Goal: Task Accomplishment & Management: Use online tool/utility

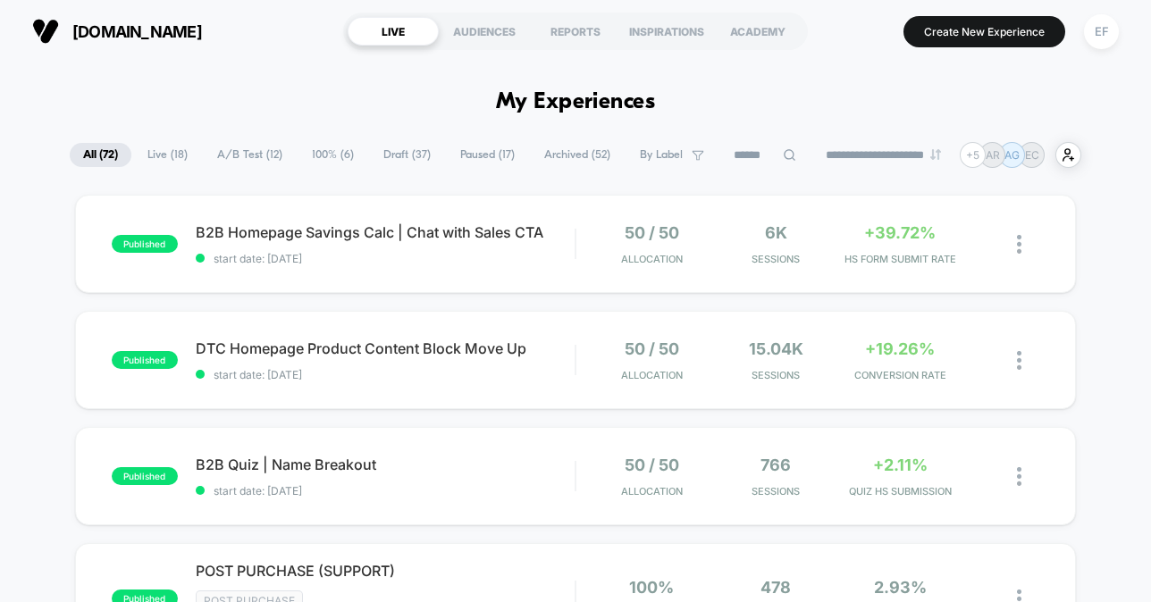
click at [242, 155] on span "A/B Test ( 12 )" at bounding box center [250, 155] width 92 height 24
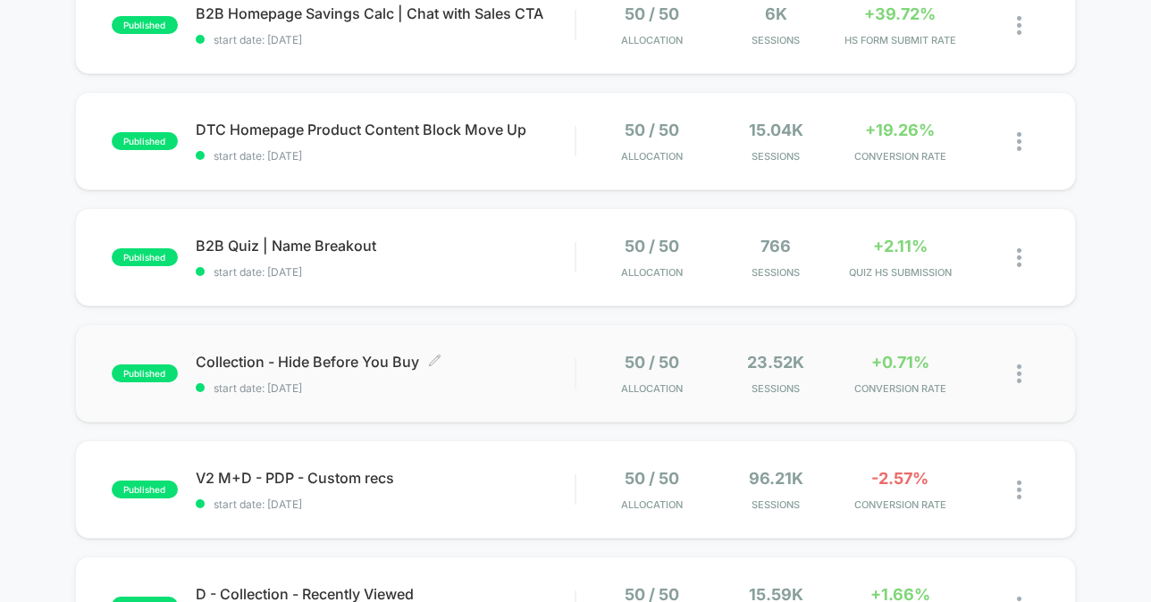
scroll to position [216, 0]
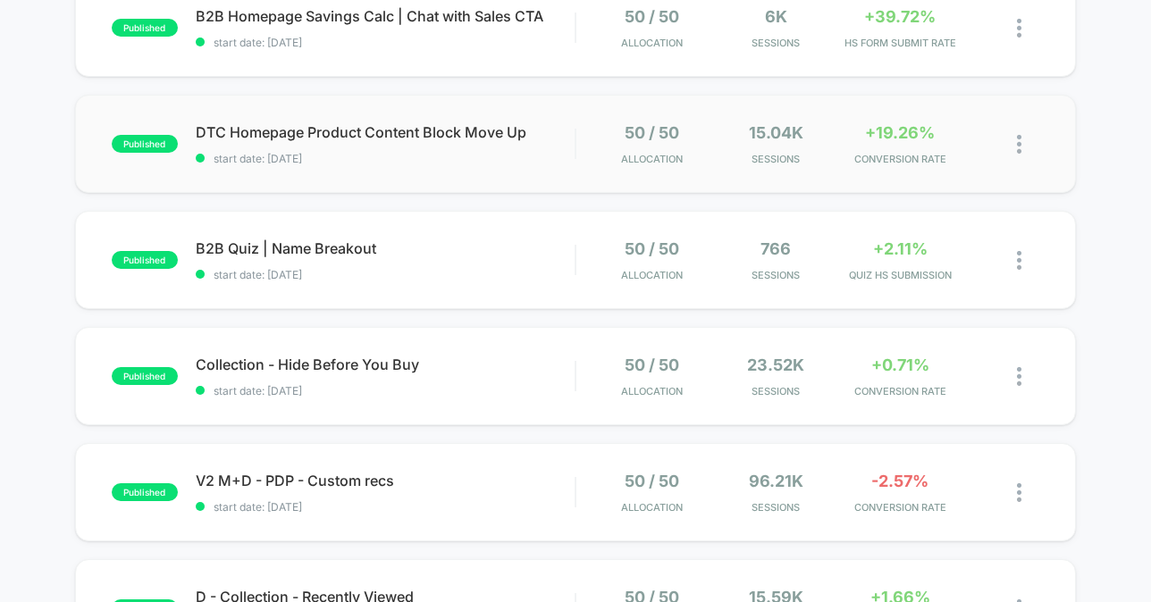
click at [446, 167] on div "published DTC Homepage Product Content Block Move Up start date: [DATE] 50 / 50…" at bounding box center [576, 144] width 1002 height 98
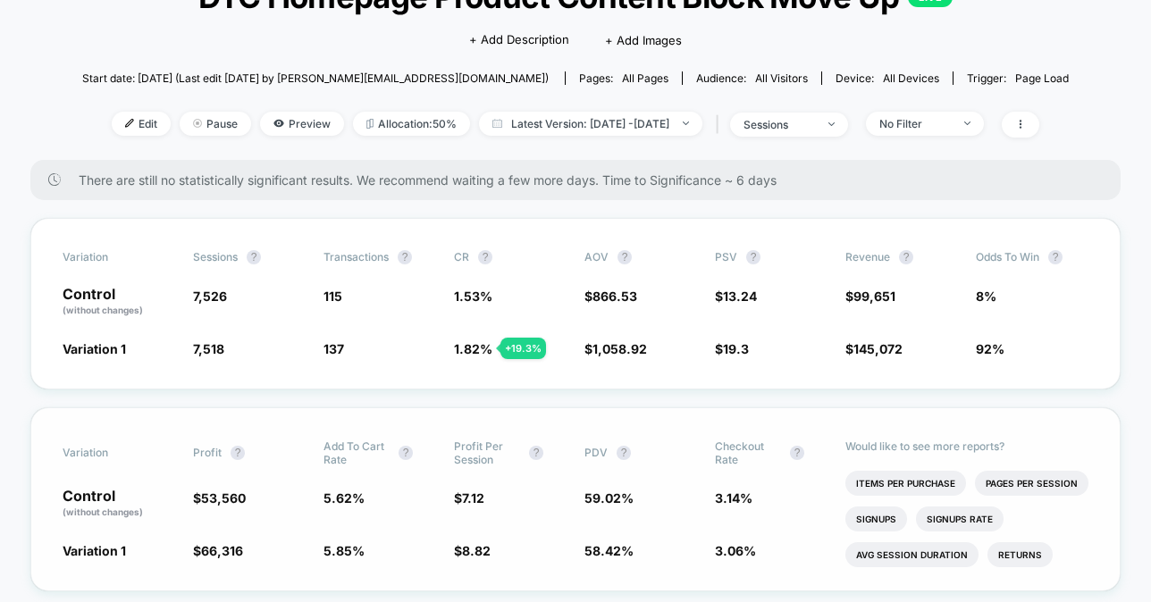
scroll to position [144, 0]
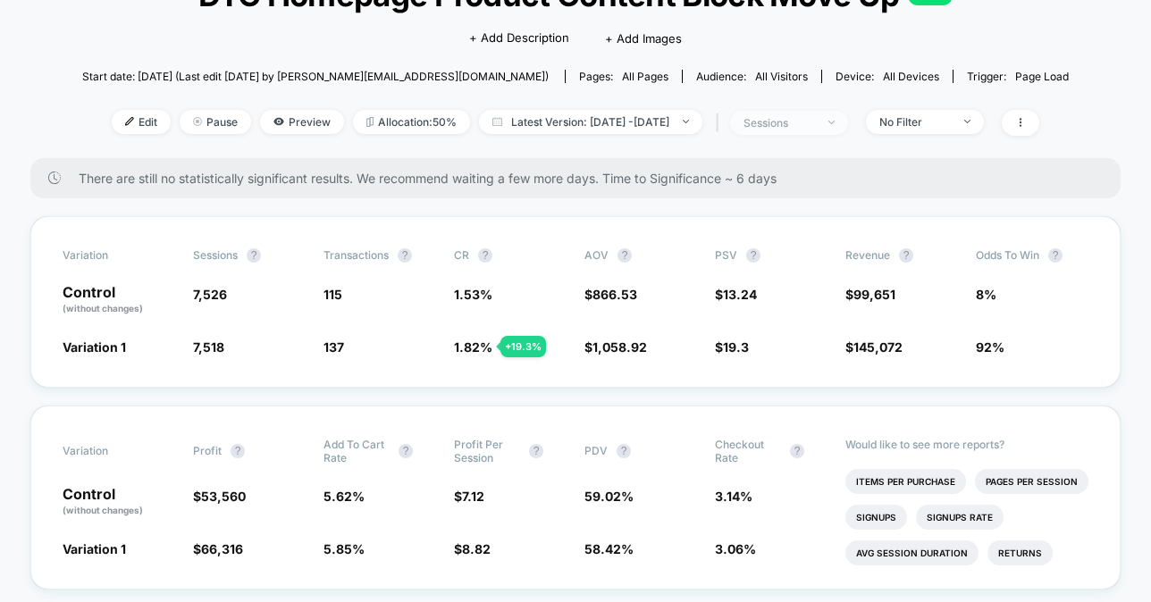
click at [815, 124] on div "sessions" at bounding box center [779, 122] width 71 height 13
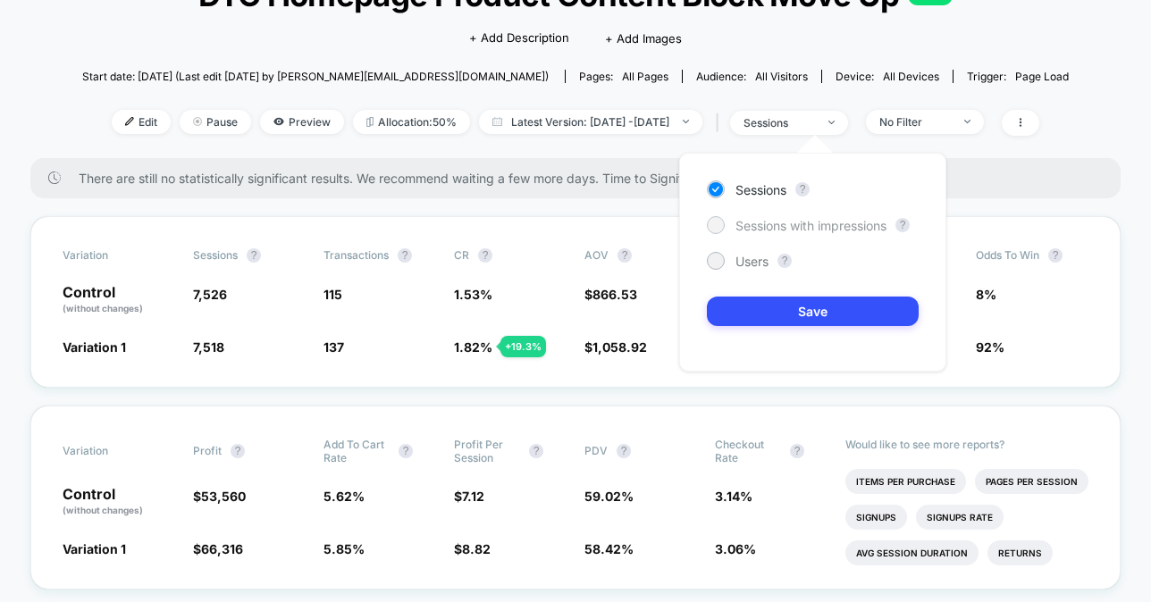
click at [763, 220] on span "Sessions with impressions" at bounding box center [810, 225] width 151 height 15
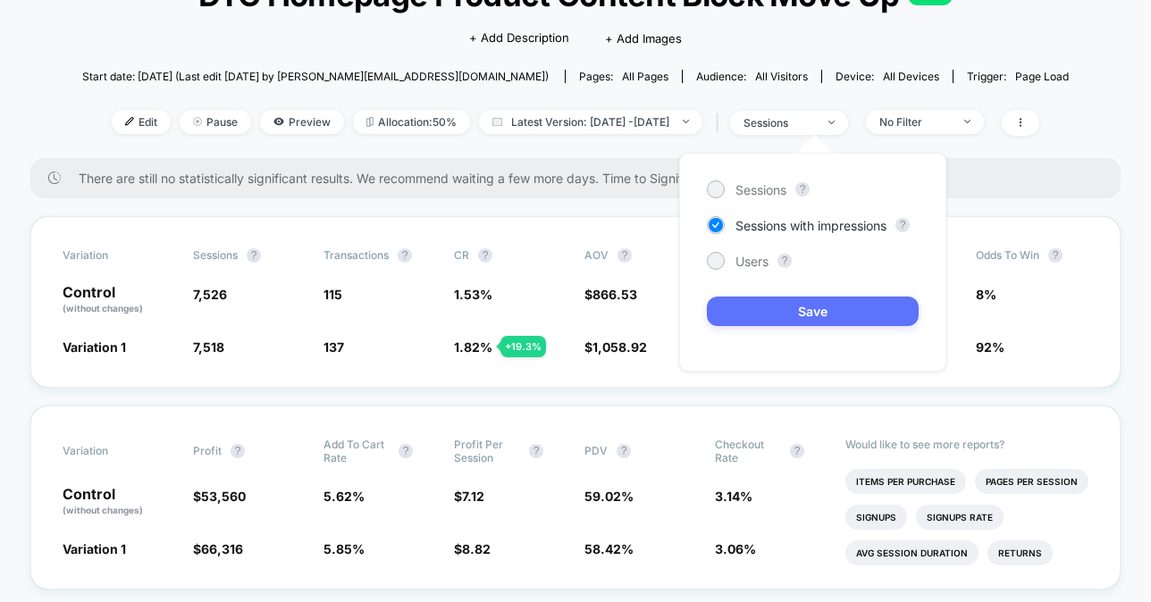
click at [758, 316] on button "Save" at bounding box center [813, 311] width 212 height 29
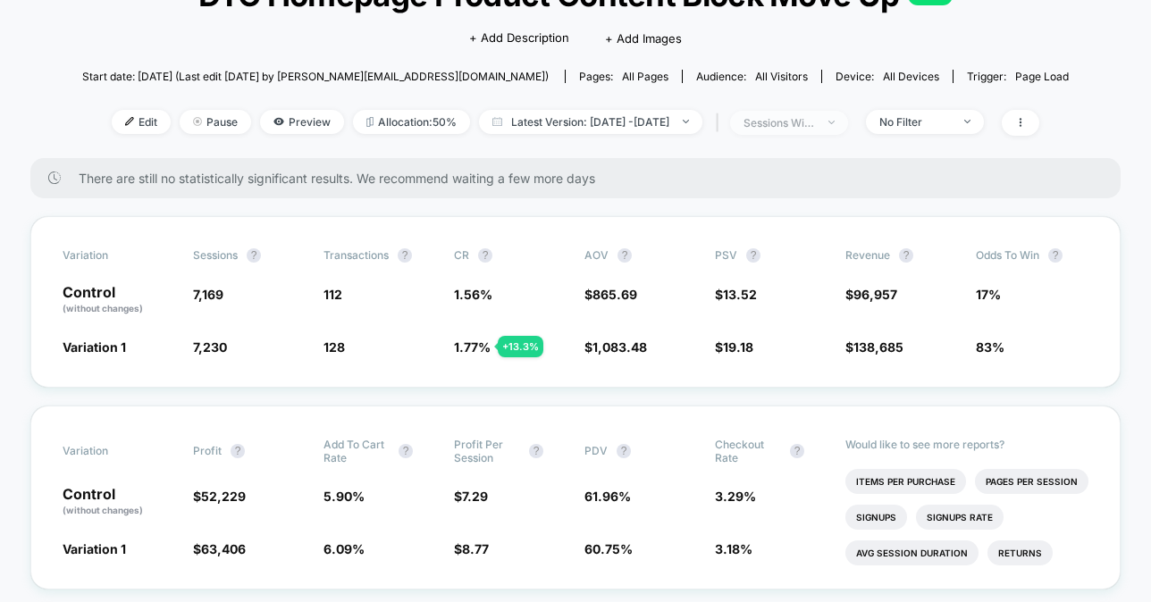
click at [799, 113] on span "sessions with impression" at bounding box center [789, 123] width 118 height 24
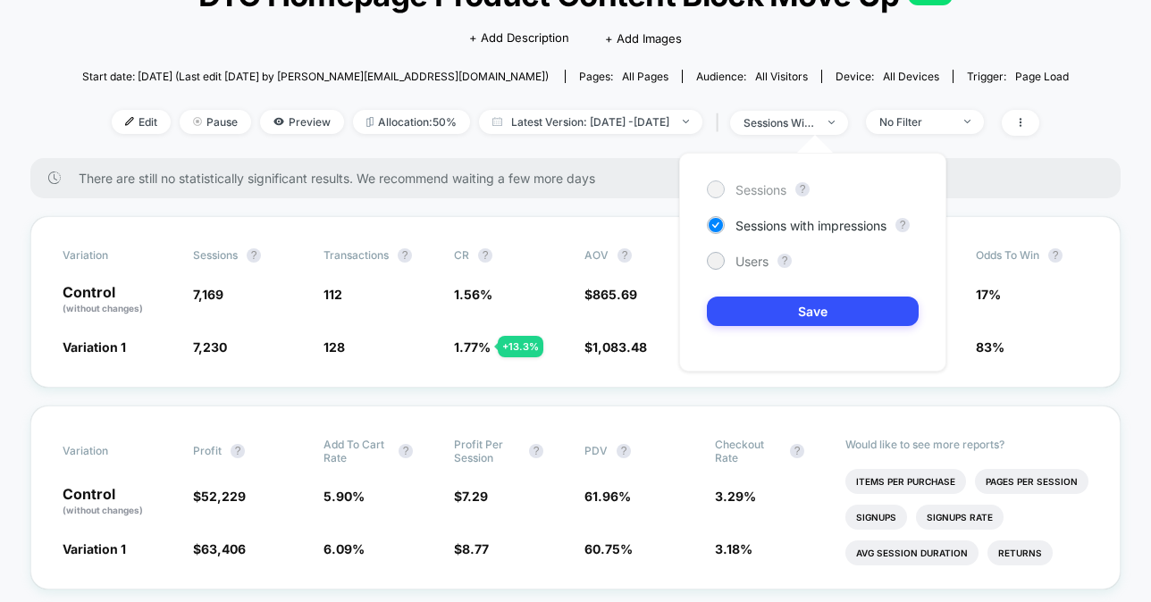
click at [758, 188] on span "Sessions" at bounding box center [760, 189] width 51 height 15
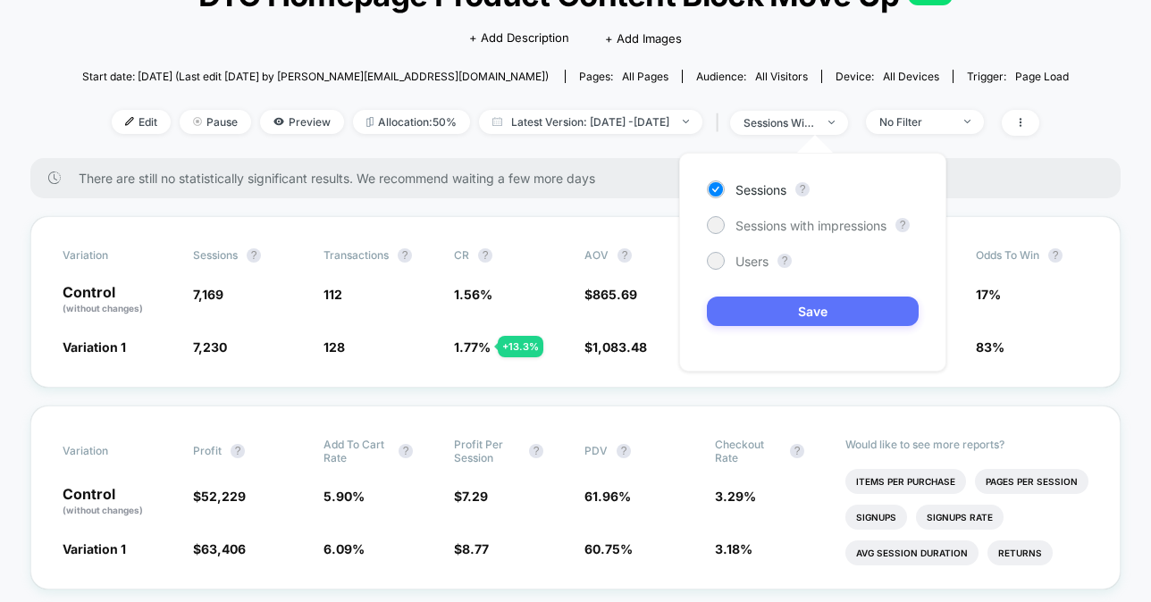
click at [756, 317] on button "Save" at bounding box center [813, 311] width 212 height 29
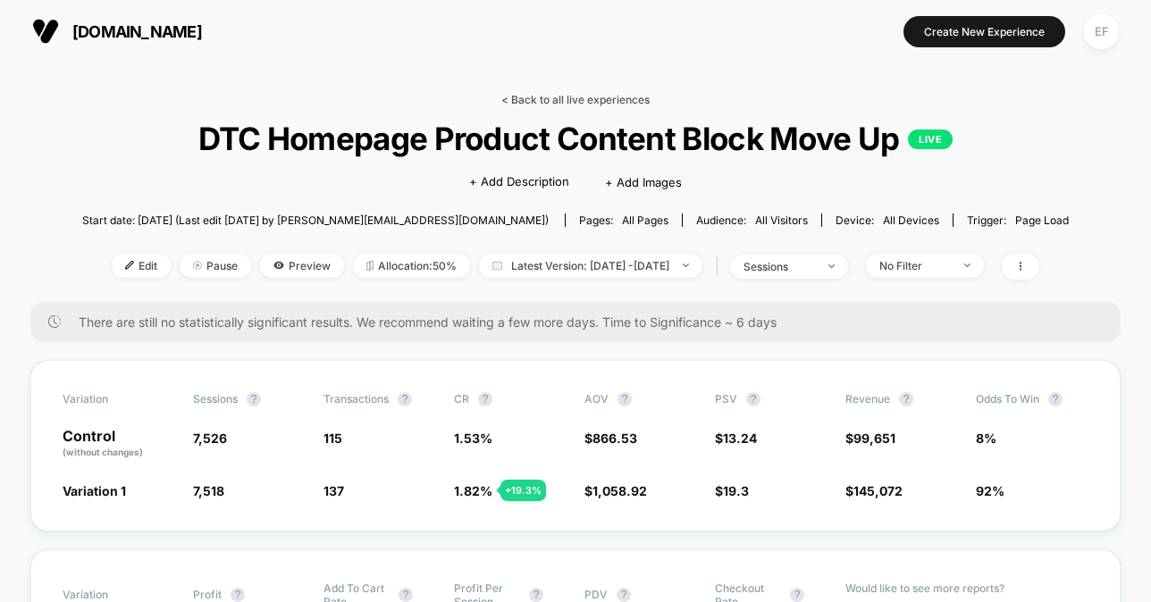
click at [567, 99] on link "< Back to all live experiences" at bounding box center [575, 99] width 148 height 13
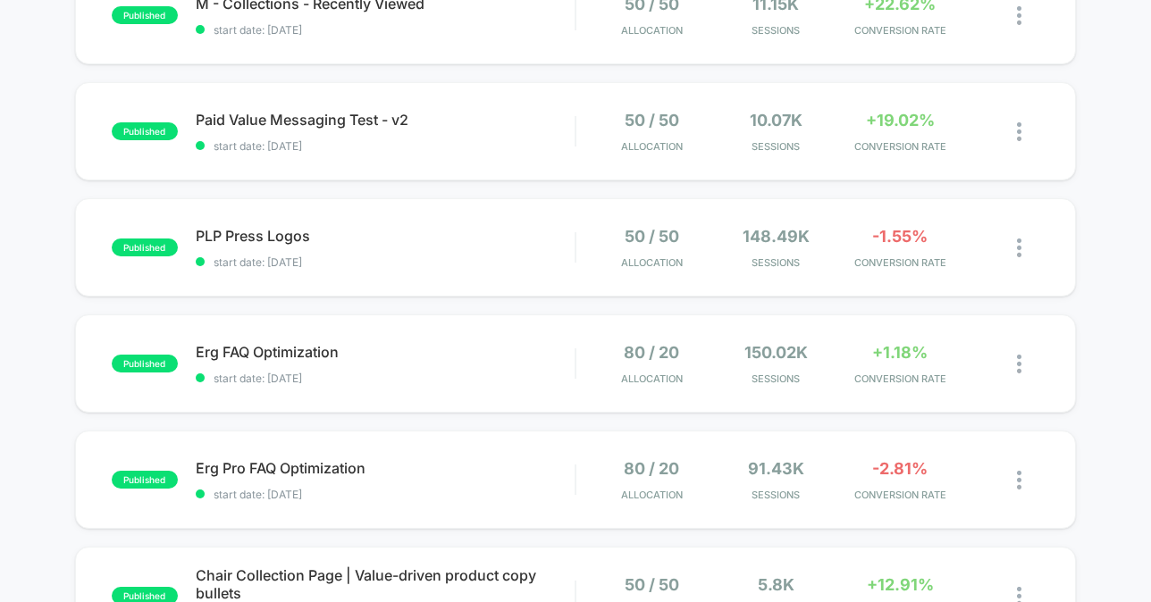
scroll to position [820, 0]
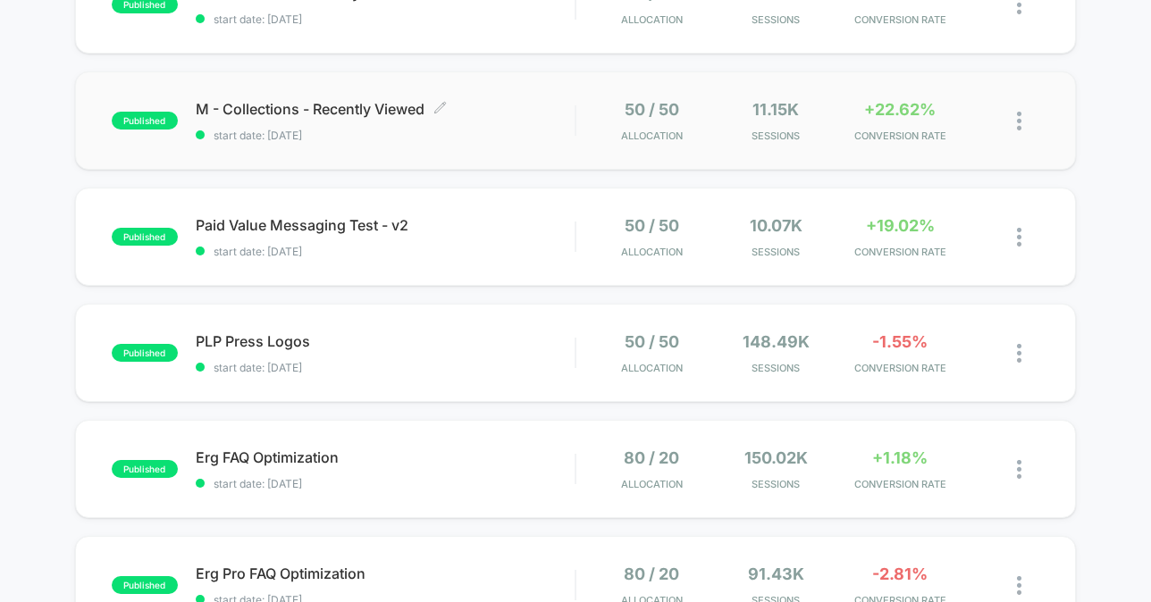
click at [524, 113] on span "M - Collections - Recently Viewed Click to edit experience details" at bounding box center [386, 109] width 380 height 18
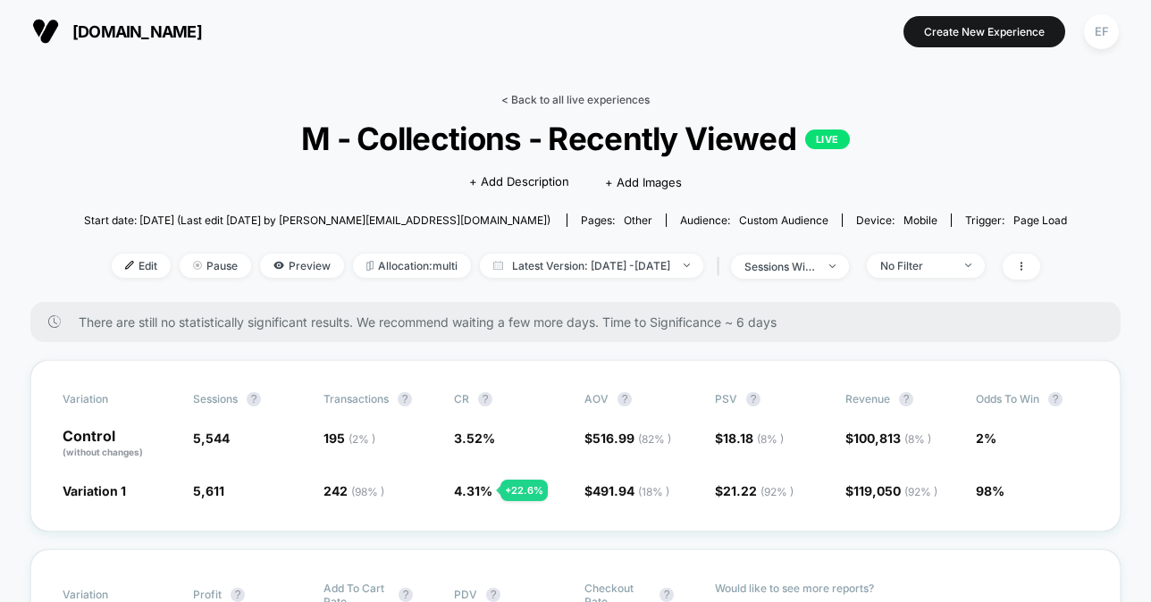
click at [545, 99] on link "< Back to all live experiences" at bounding box center [575, 99] width 148 height 13
